Goal: Complete application form: Complete application form

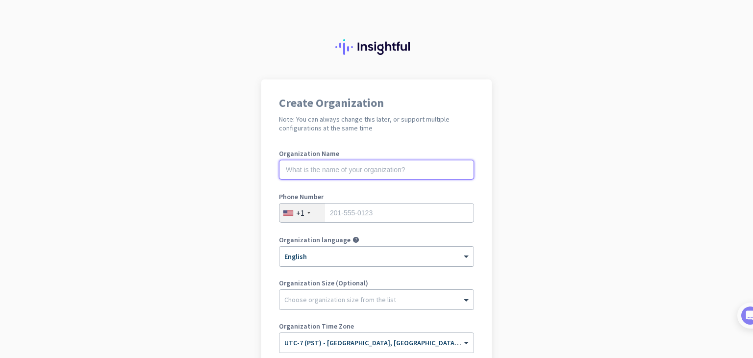
click at [351, 167] on input "text" at bounding box center [376, 170] width 195 height 20
type input "Mercor"
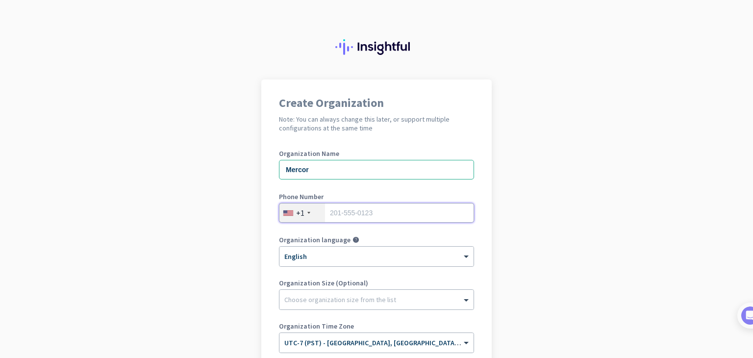
click at [350, 209] on input "tel" at bounding box center [376, 213] width 195 height 20
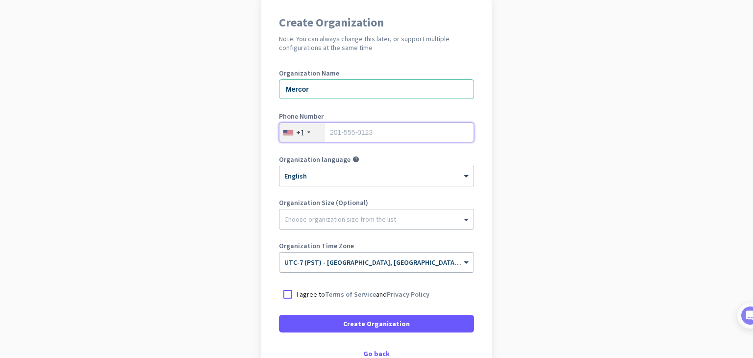
scroll to position [98, 0]
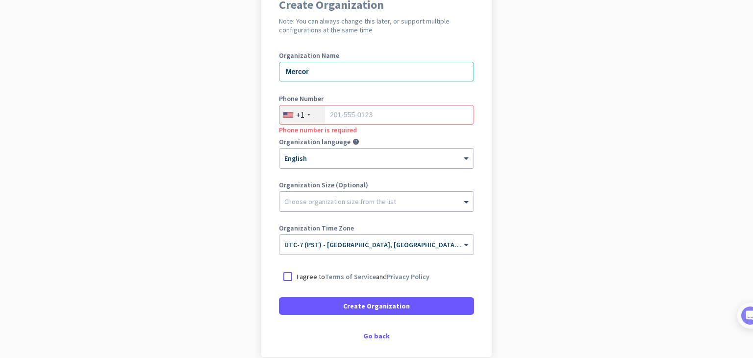
click at [367, 331] on div "Create Organization Note: You can always change this later, or support multiple…" at bounding box center [376, 169] width 230 height 376
click at [370, 336] on div "Go back" at bounding box center [376, 336] width 195 height 7
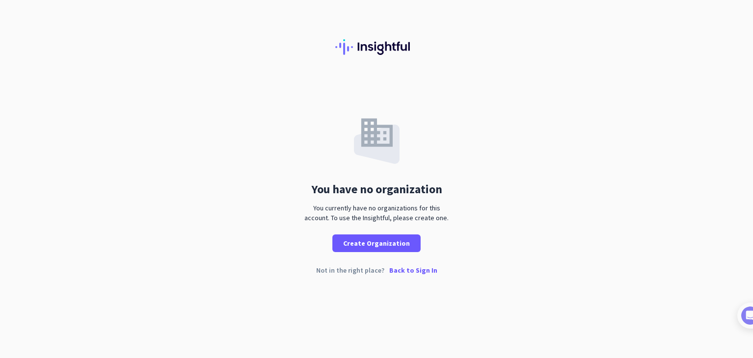
click at [408, 267] on p "Back to Sign In" at bounding box center [413, 270] width 48 height 7
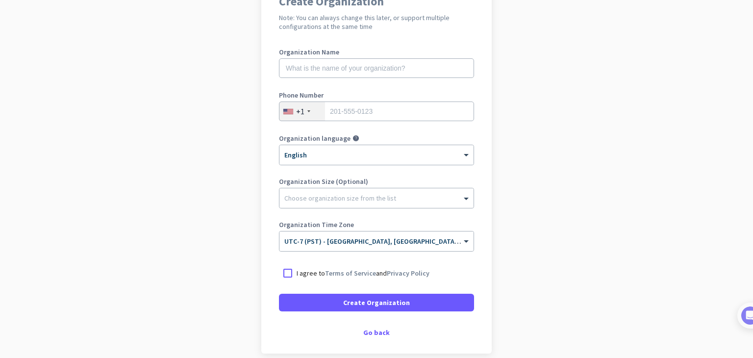
scroll to position [48, 0]
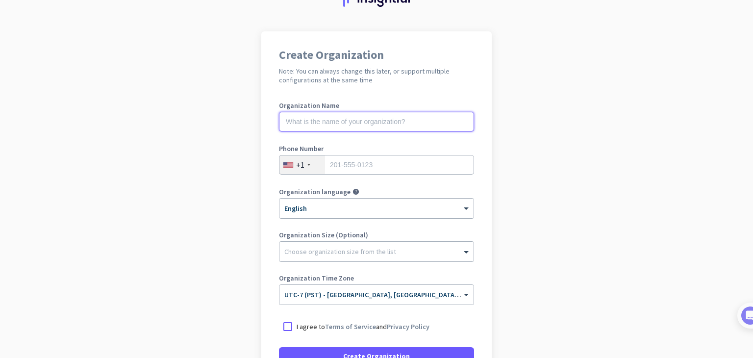
click at [307, 115] on input "text" at bounding box center [376, 122] width 195 height 20
type input "Mercor"
click at [342, 166] on input "tel" at bounding box center [376, 165] width 195 height 20
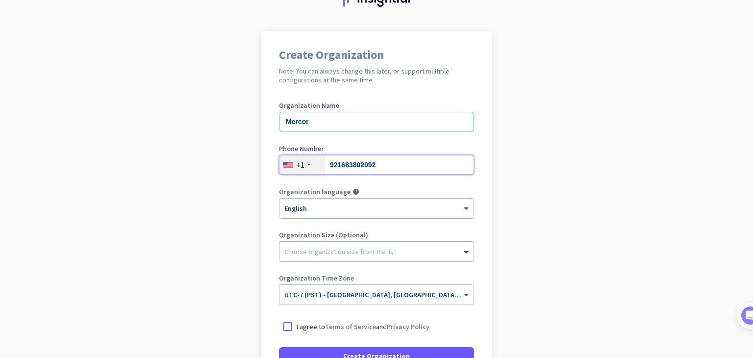
drag, startPoint x: 379, startPoint y: 164, endPoint x: 316, endPoint y: 164, distance: 63.3
click at [316, 164] on div "[PHONE_NUMBER]" at bounding box center [376, 165] width 195 height 20
type input "9168380292"
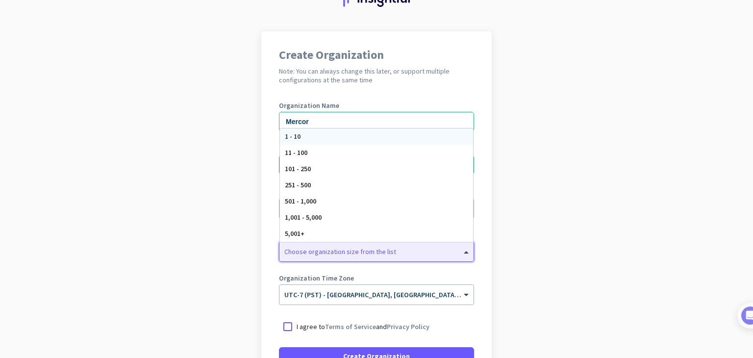
click at [357, 254] on div "Choose organization size from the list" at bounding box center [340, 251] width 112 height 9
click at [334, 216] on div "1,001 - 5,000" at bounding box center [376, 217] width 193 height 16
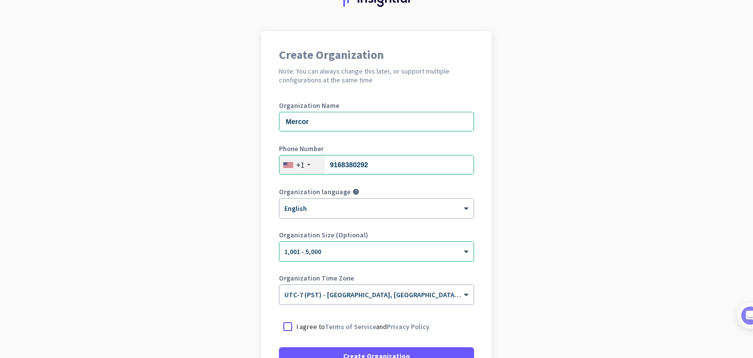
click at [451, 90] on div "Create Organization Note: You can always change this later, or support multiple…" at bounding box center [376, 219] width 230 height 376
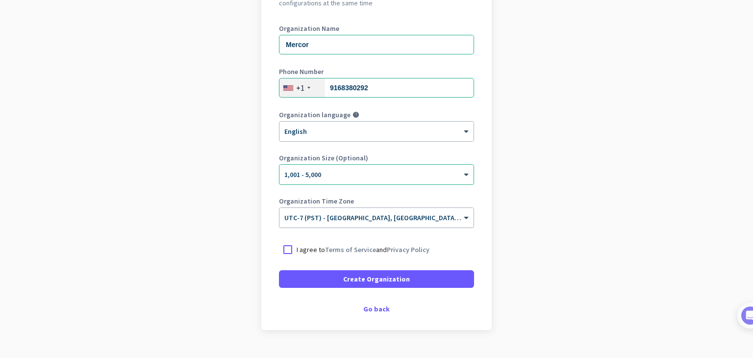
scroll to position [146, 0]
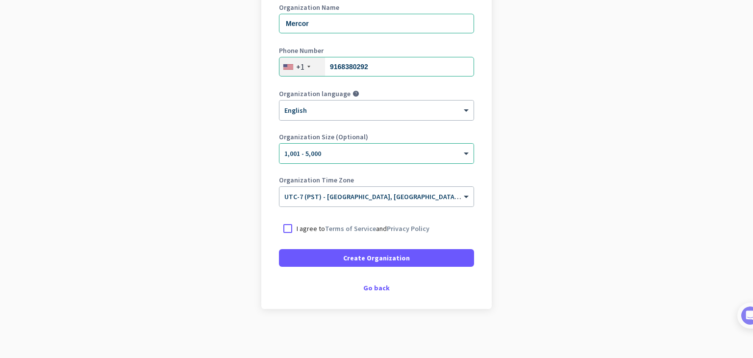
click at [388, 220] on div "I agree to Terms of Service and Privacy Policy" at bounding box center [376, 229] width 195 height 18
click at [388, 228] on link "Privacy Policy" at bounding box center [408, 228] width 43 height 9
click at [280, 228] on div at bounding box center [288, 229] width 18 height 18
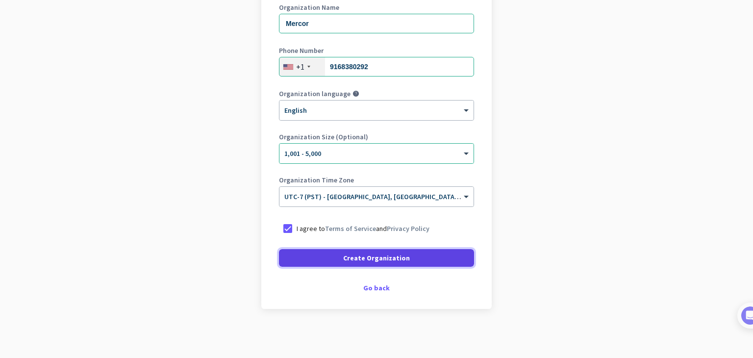
click at [315, 252] on span at bounding box center [376, 258] width 195 height 24
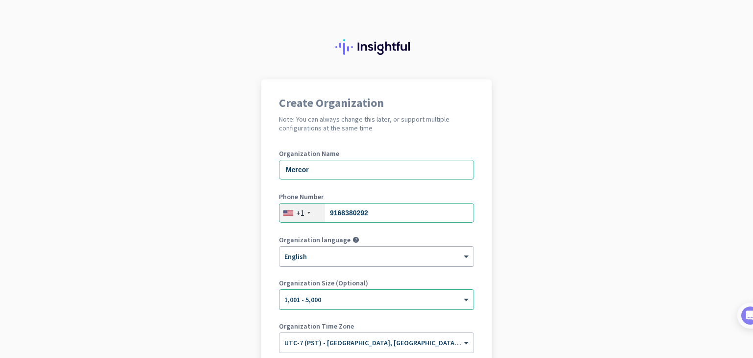
scroll to position [117, 0]
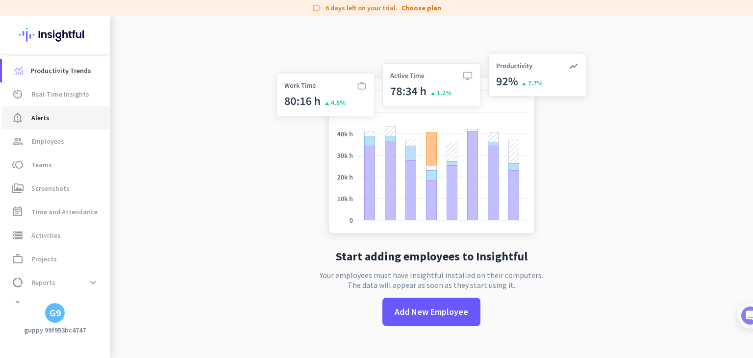
scroll to position [19, 0]
